Goal: Browse casually

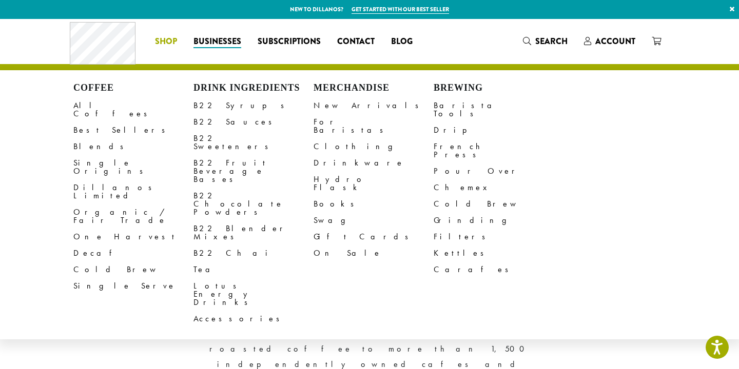
click at [172, 40] on span "Shop" at bounding box center [166, 41] width 22 height 13
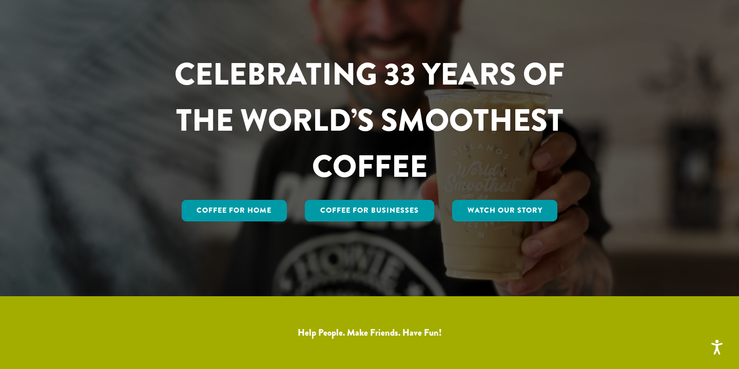
scroll to position [77, 0]
